Goal: Task Accomplishment & Management: Manage account settings

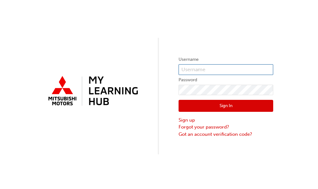
click at [201, 68] on input "text" at bounding box center [225, 69] width 95 height 11
type input "[EMAIL_ADDRESS][DOMAIN_NAME]"
click at [202, 69] on input "text" at bounding box center [225, 69] width 95 height 11
type input "[EMAIL_ADDRESS][DOMAIN_NAME]"
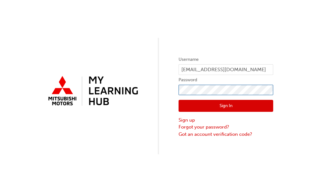
click button "Sign In" at bounding box center [225, 106] width 95 height 12
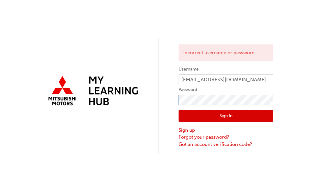
click button "Sign In" at bounding box center [225, 116] width 95 height 12
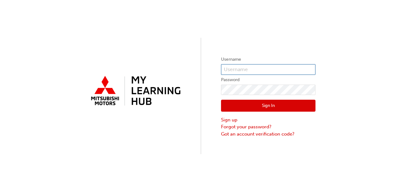
click at [250, 69] on input "text" at bounding box center [268, 69] width 95 height 11
type input "[EMAIL_ADDRESS][DOMAIN_NAME]"
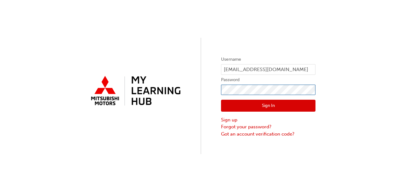
click button "Sign In" at bounding box center [268, 106] width 95 height 12
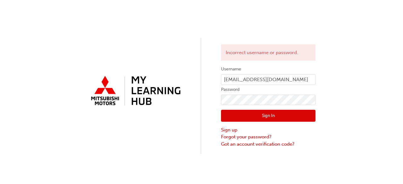
click at [259, 94] on form "Username [PERSON_NAME][EMAIL_ADDRESS][DOMAIN_NAME] Password Sign In Sign up For…" at bounding box center [268, 107] width 95 height 82
click button "Sign In" at bounding box center [268, 116] width 95 height 12
click at [303, 79] on input "[EMAIL_ADDRESS][DOMAIN_NAME]" at bounding box center [268, 79] width 95 height 11
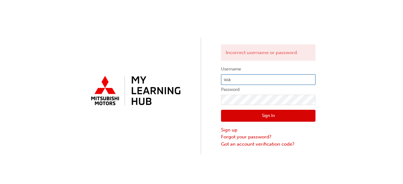
type input "w"
type input "0005983884"
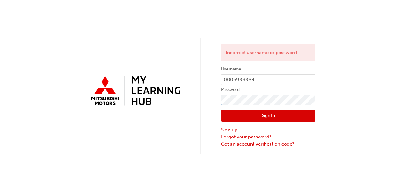
click button "Sign In" at bounding box center [268, 116] width 95 height 12
